Goal: Information Seeking & Learning: Find specific fact

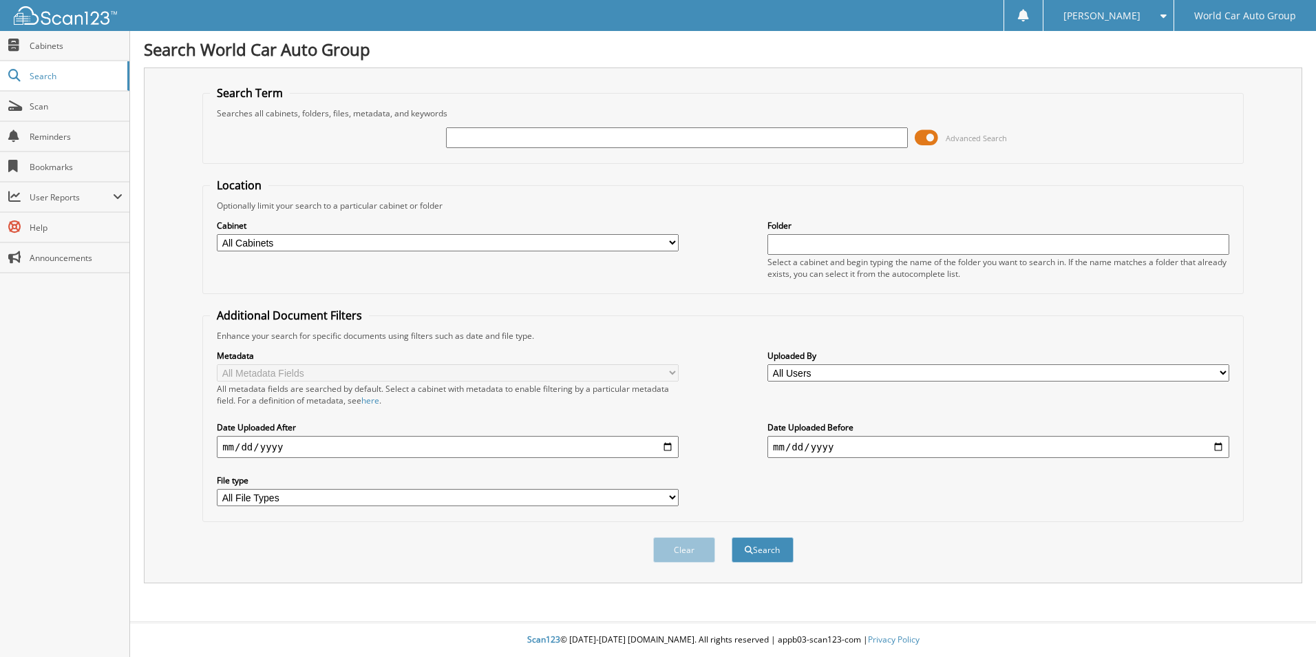
click at [499, 138] on input "text" at bounding box center [677, 137] width 462 height 21
type input "ZABIHIAN"
click at [732, 537] on button "Search" at bounding box center [763, 549] width 62 height 25
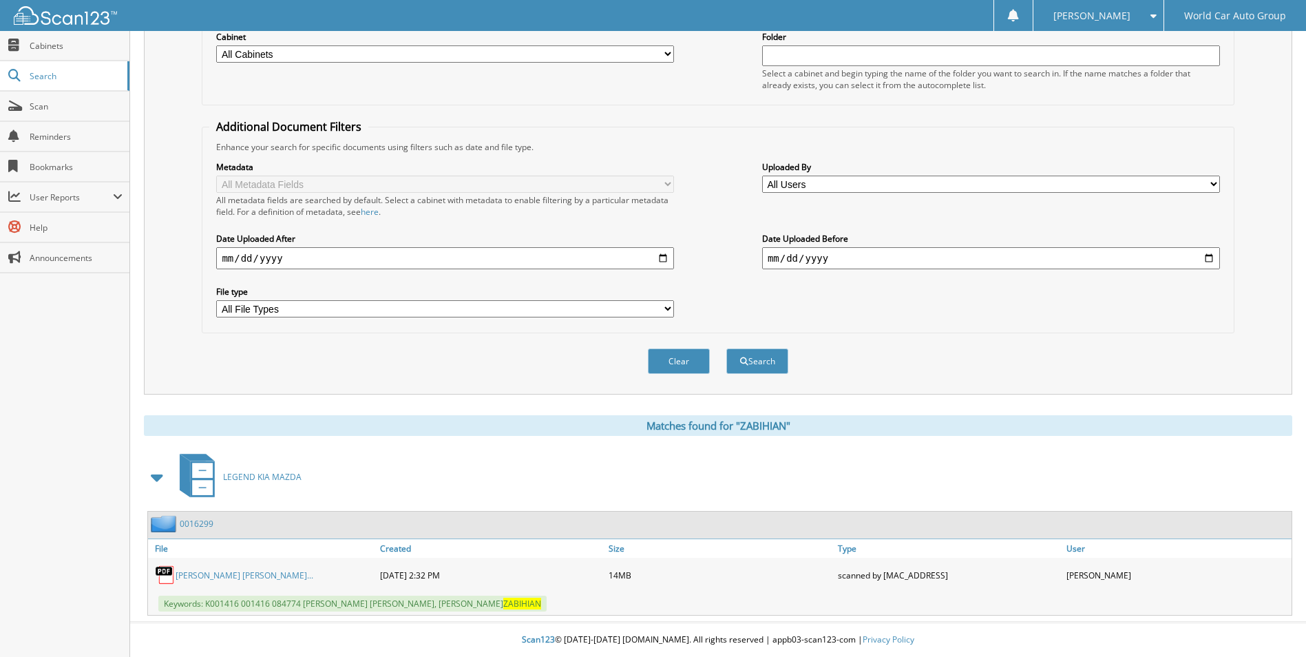
scroll to position [189, 0]
click at [252, 573] on link "[PERSON_NAME] [PERSON_NAME]..." at bounding box center [245, 575] width 138 height 12
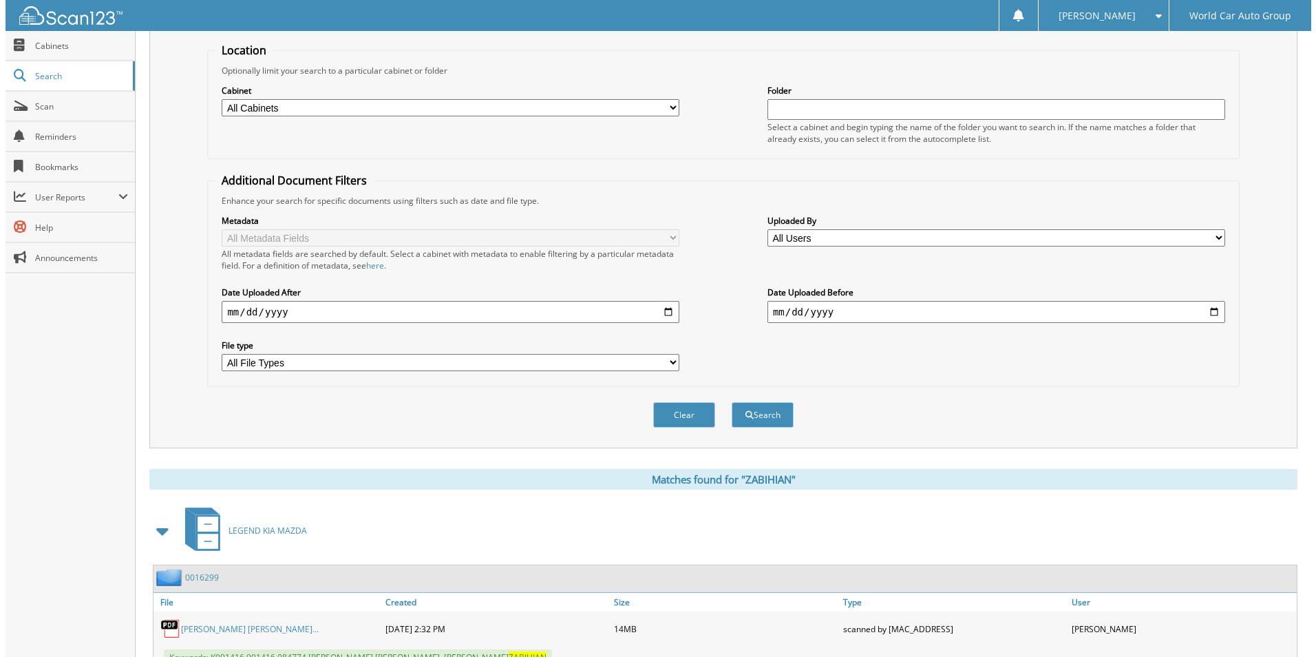
scroll to position [0, 0]
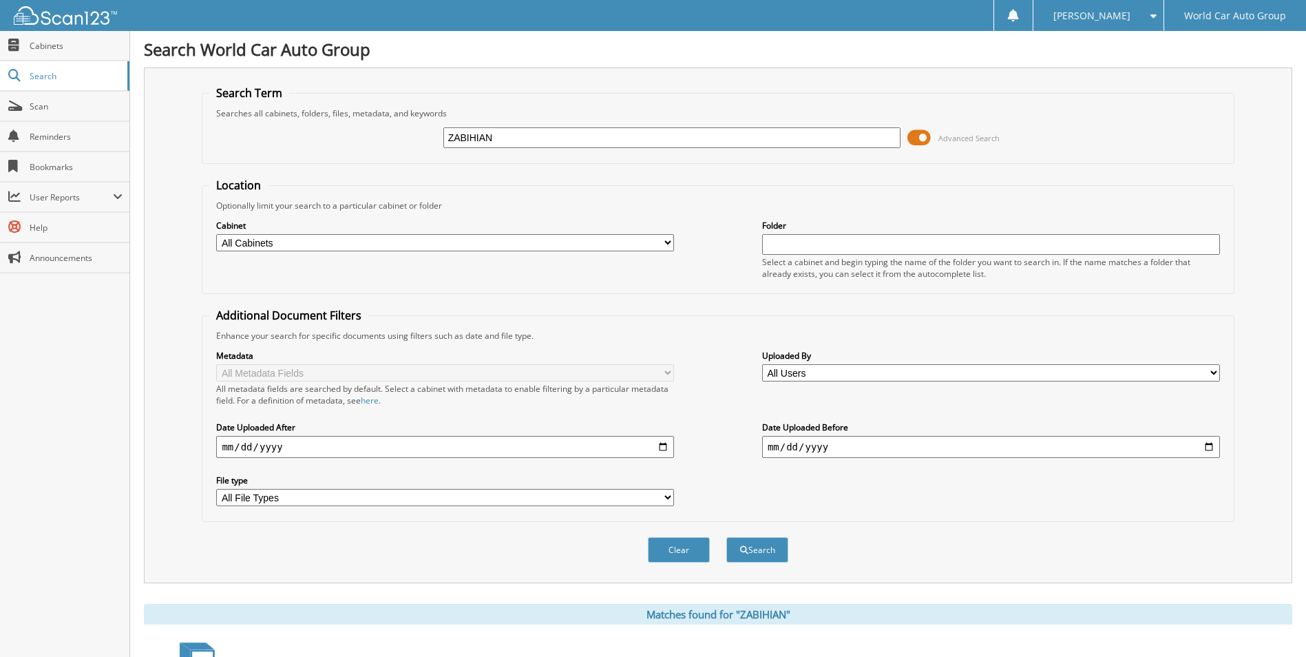
drag, startPoint x: 500, startPoint y: 135, endPoint x: 406, endPoint y: 138, distance: 93.7
click at [408, 138] on div "ZABIHIAN Advanced Search" at bounding box center [717, 137] width 1017 height 37
click at [677, 553] on button "Clear" at bounding box center [679, 549] width 62 height 25
